Goal: Information Seeking & Learning: Learn about a topic

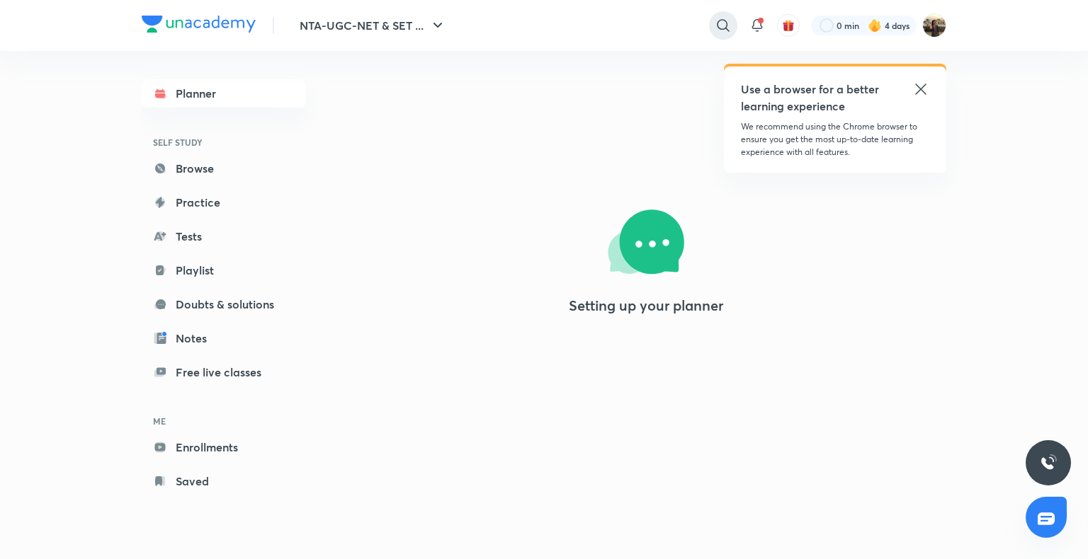
click at [725, 33] on icon at bounding box center [723, 25] width 17 height 17
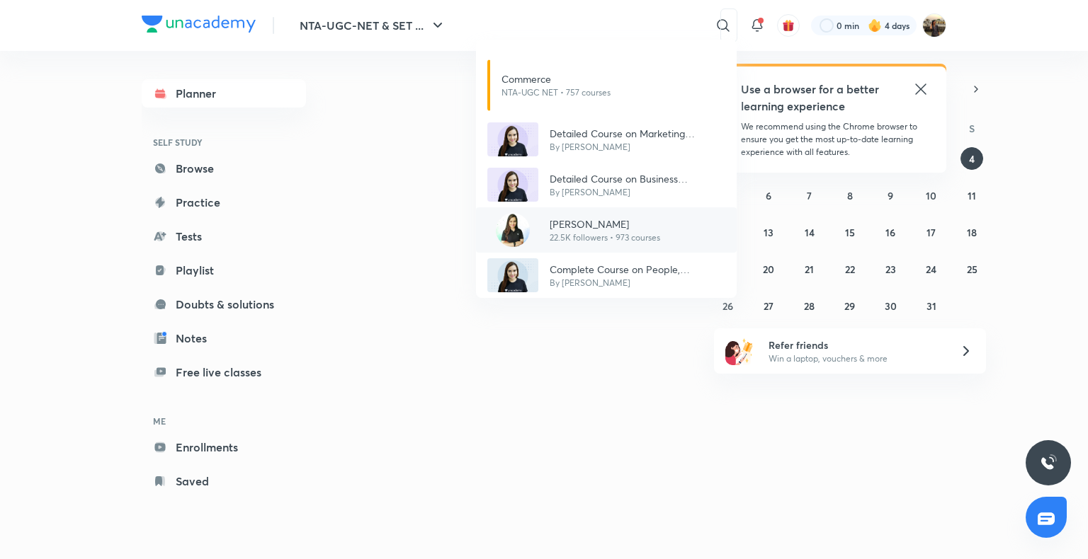
click at [530, 228] on div at bounding box center [512, 230] width 51 height 34
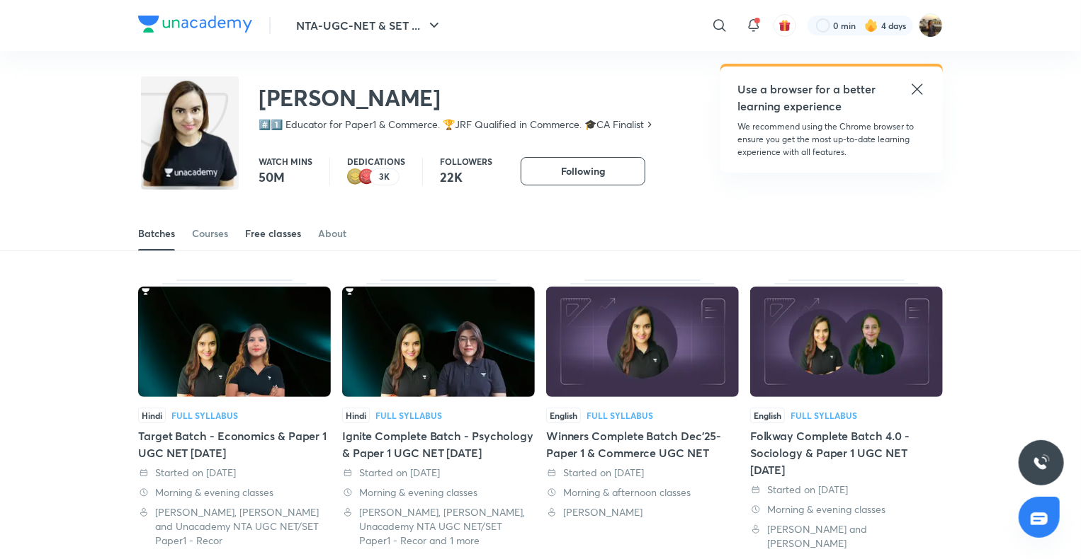
click at [268, 236] on div "Free classes" at bounding box center [273, 234] width 56 height 14
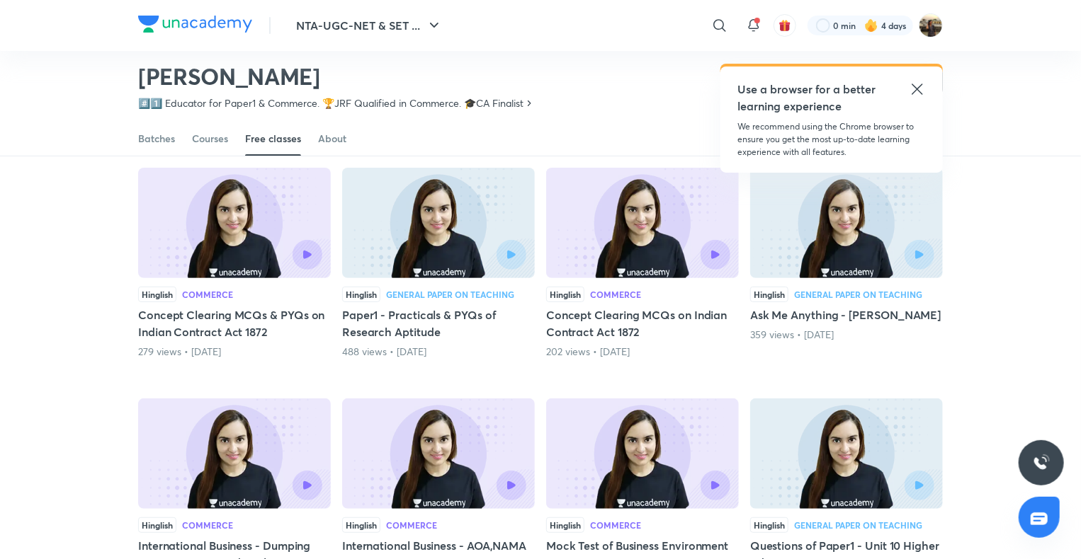
scroll to position [116, 0]
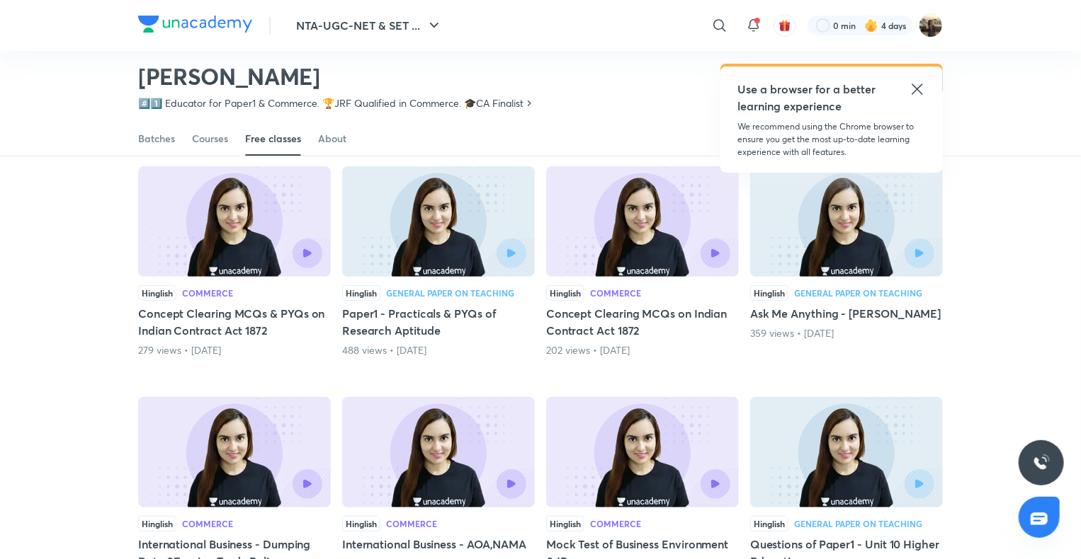
click at [465, 446] on img at bounding box center [438, 452] width 193 height 110
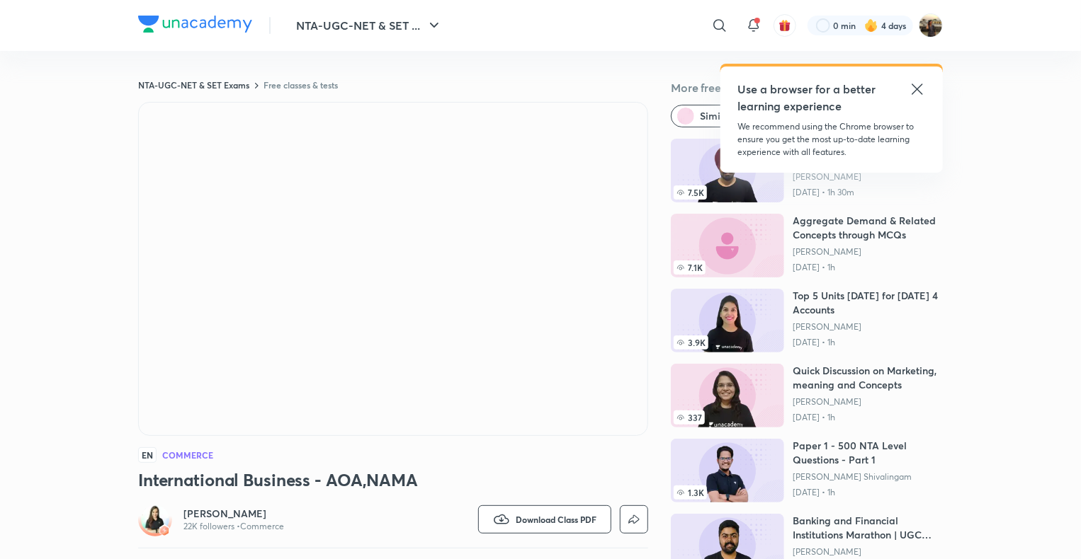
click at [918, 92] on icon at bounding box center [917, 89] width 17 height 17
